Goal: Task Accomplishment & Management: Manage account settings

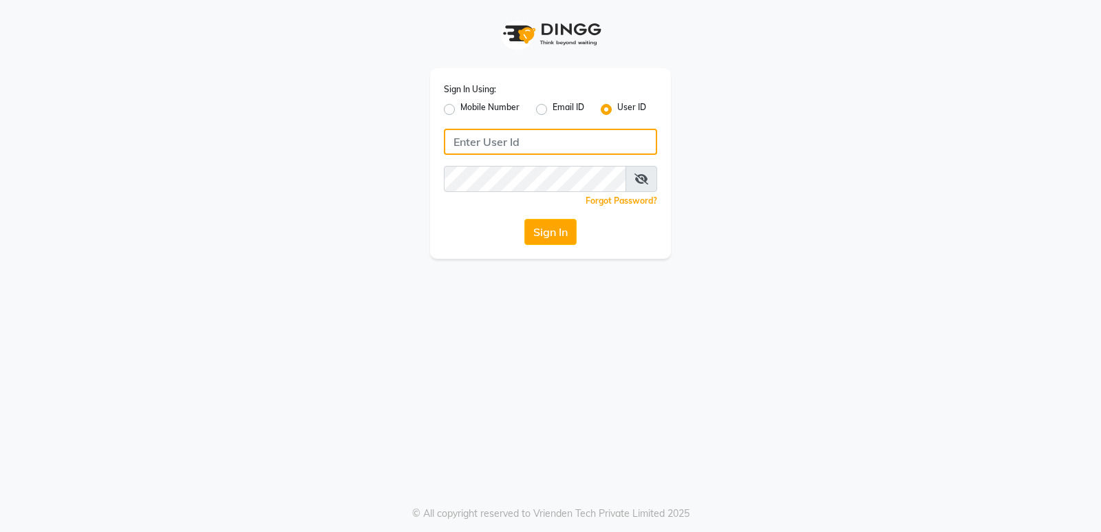
click at [489, 138] on input "Username" at bounding box center [550, 142] width 213 height 26
type input "fssalon"
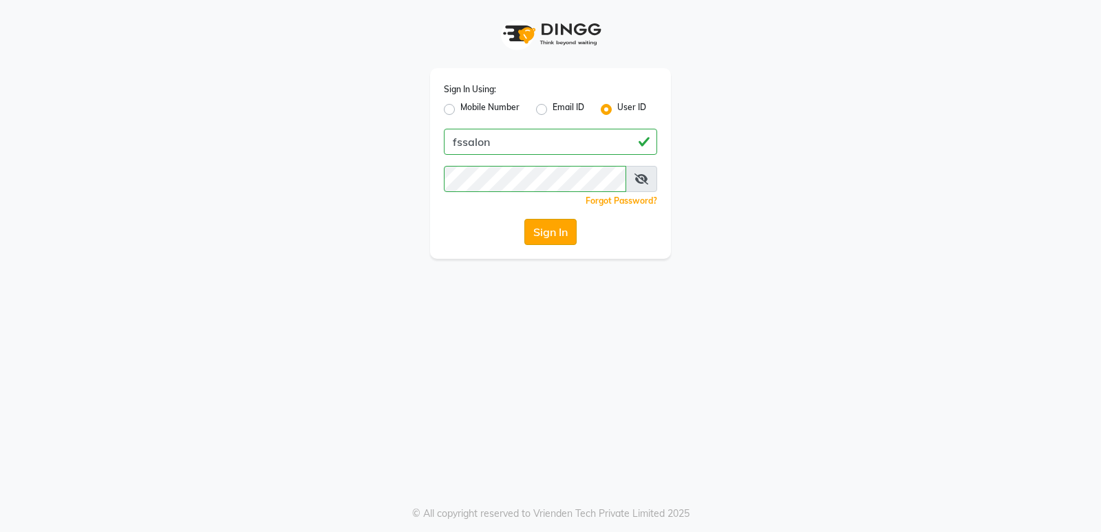
click at [547, 226] on button "Sign In" at bounding box center [551, 232] width 52 height 26
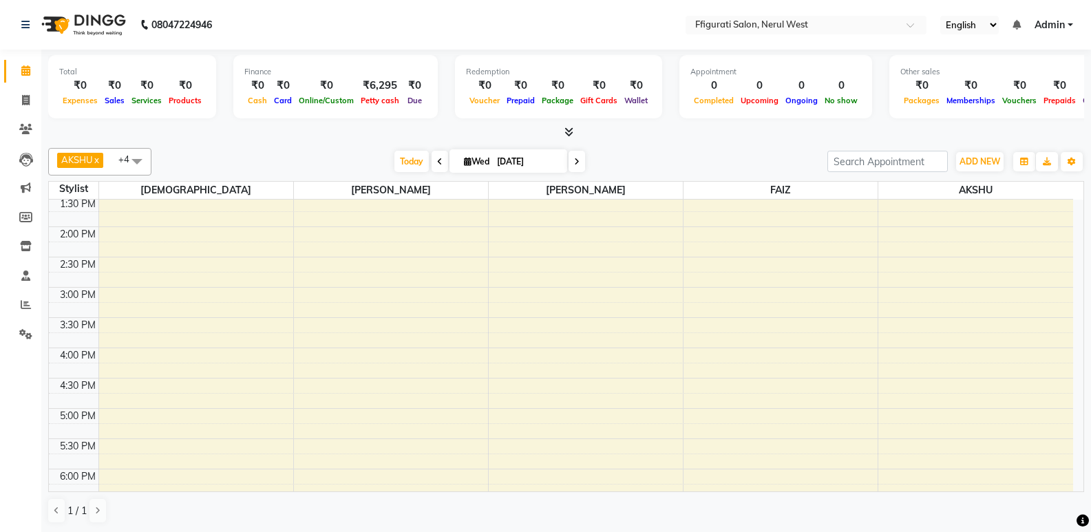
scroll to position [206, 0]
